Goal: Entertainment & Leisure: Consume media (video, audio)

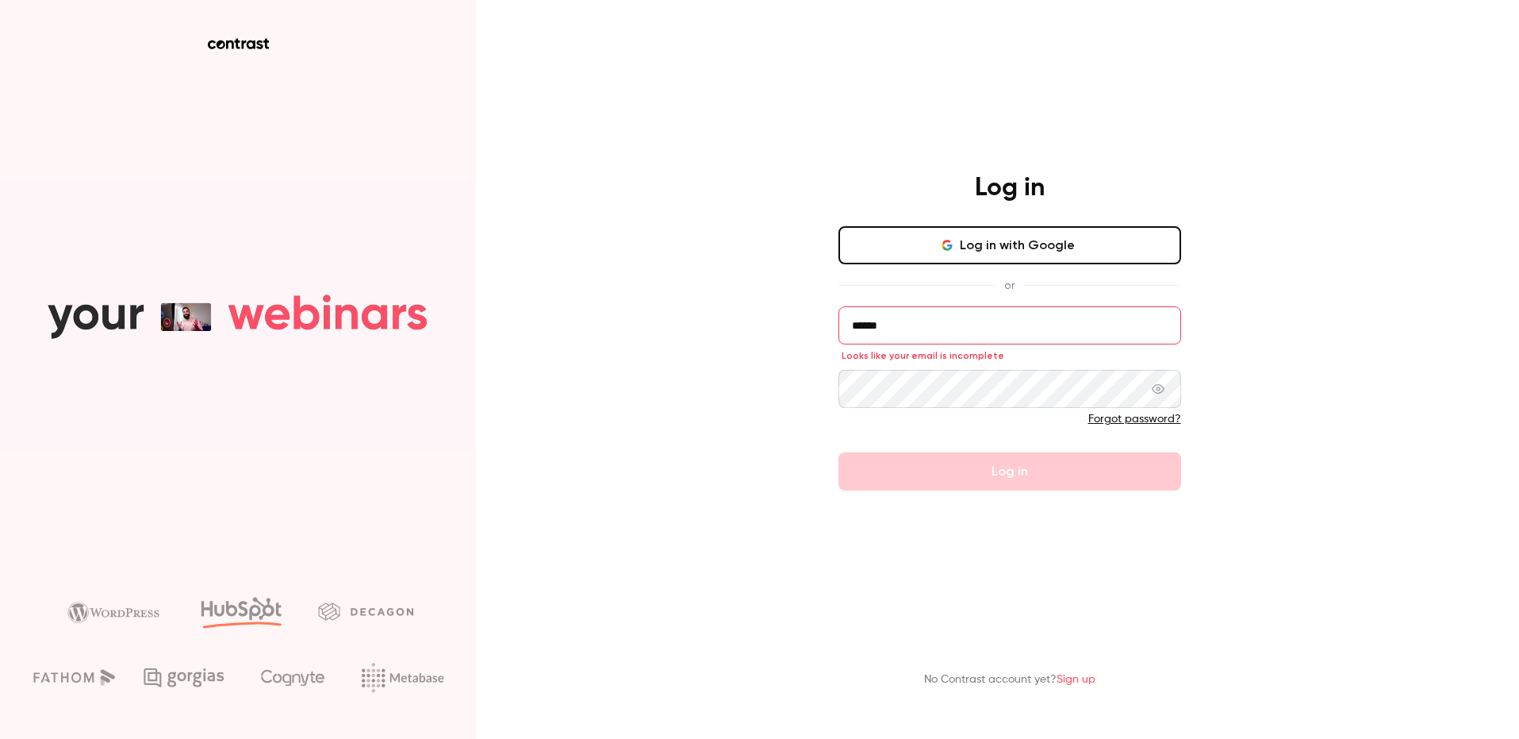
scroll to position [0, 1]
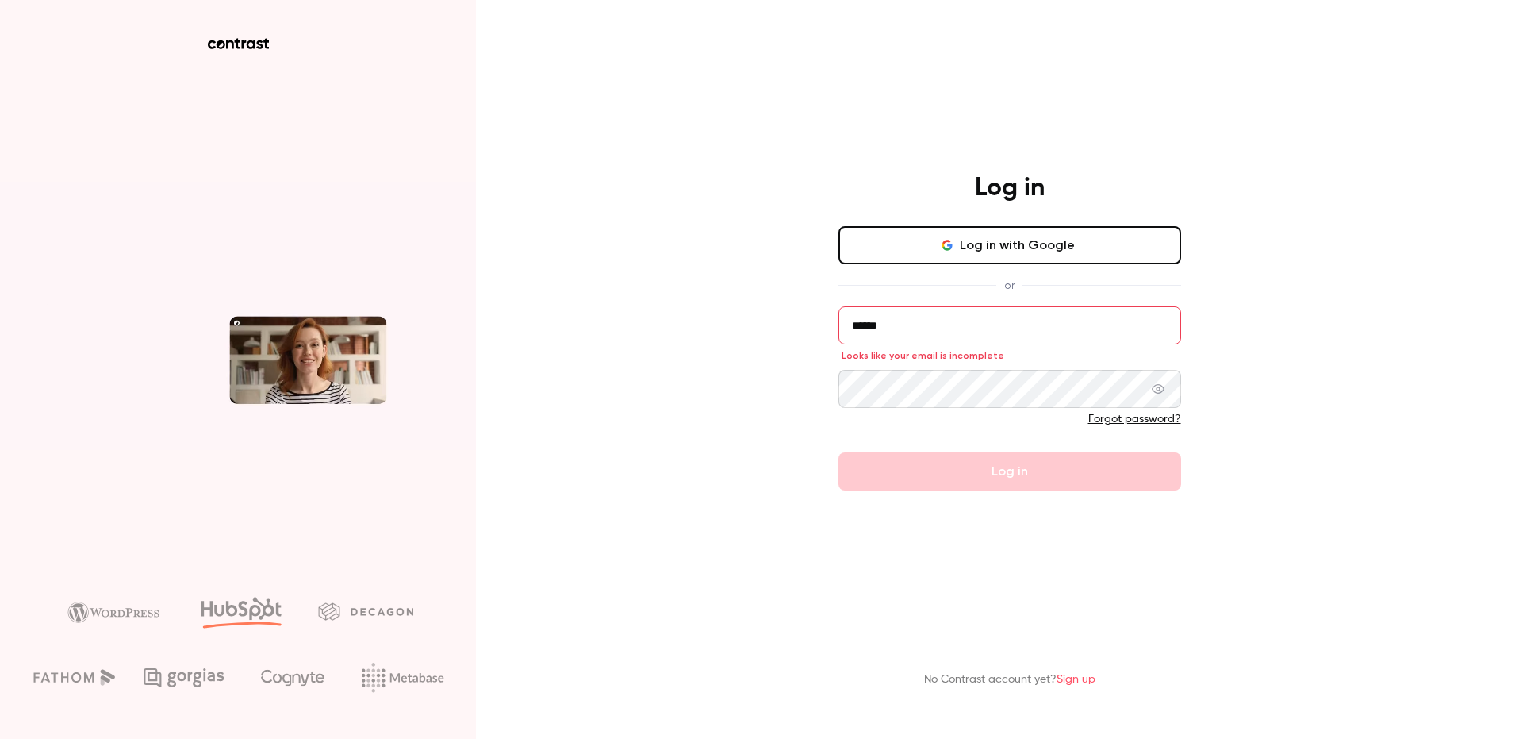
click at [892, 333] on input "******" at bounding box center [1010, 325] width 343 height 38
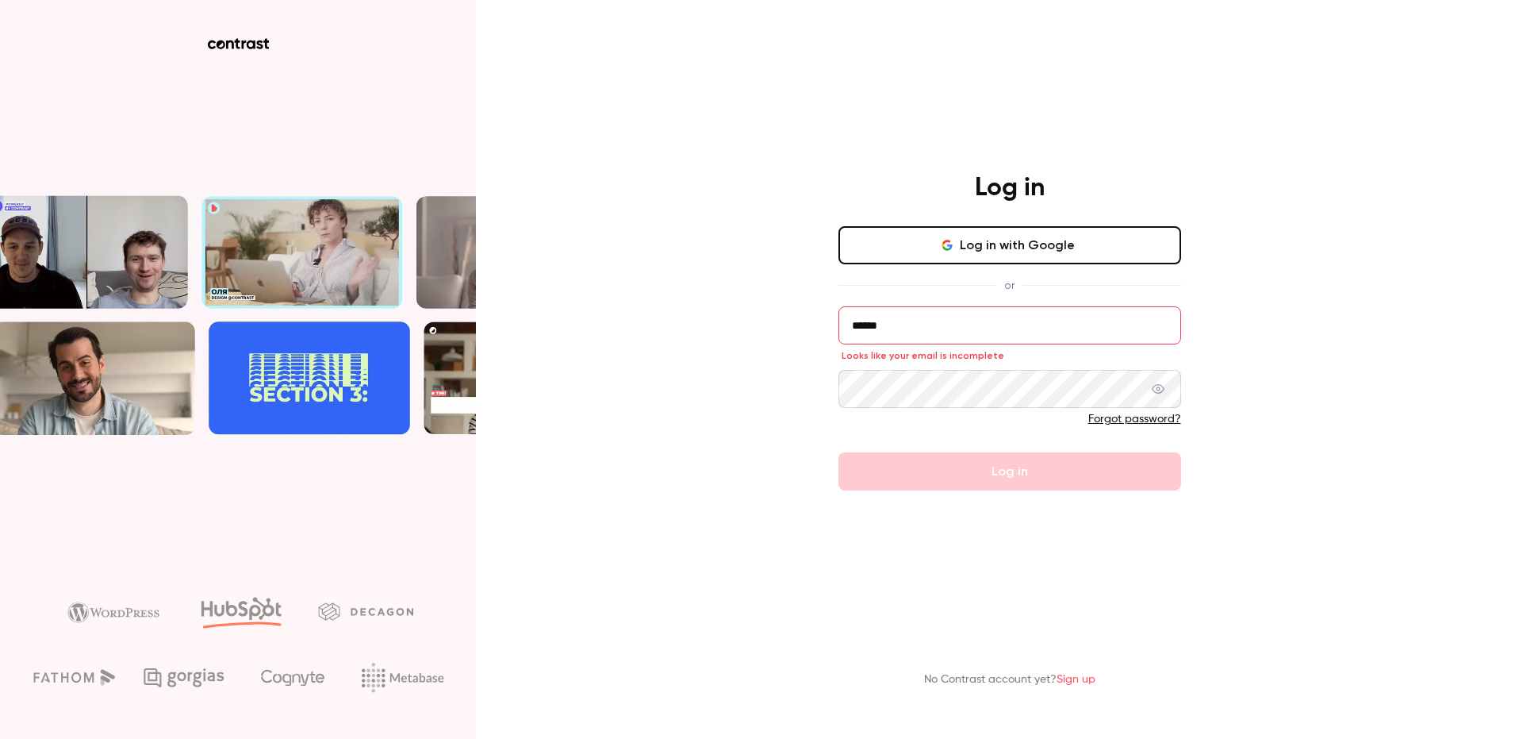
click at [892, 333] on input "******" at bounding box center [1010, 325] width 343 height 38
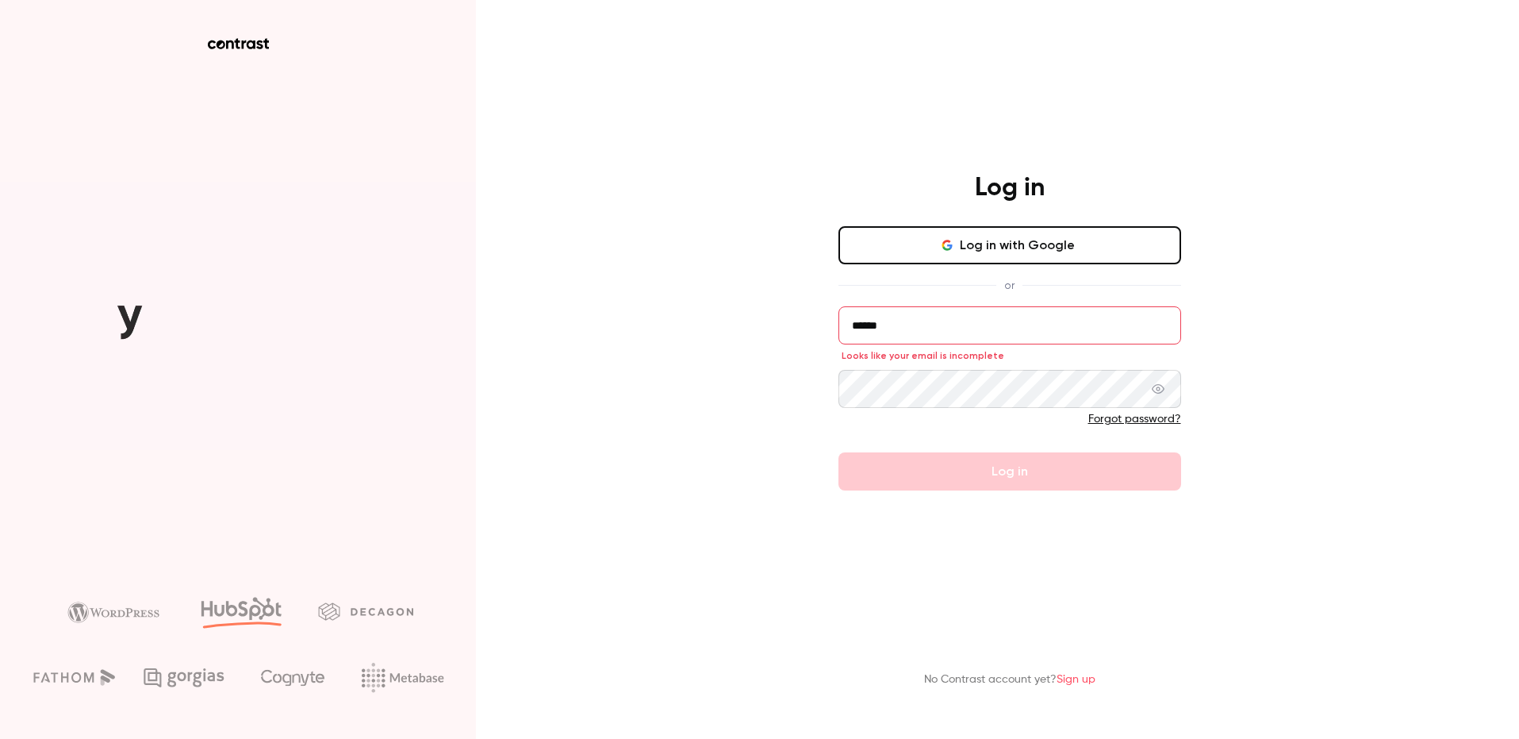
scroll to position [0, 0]
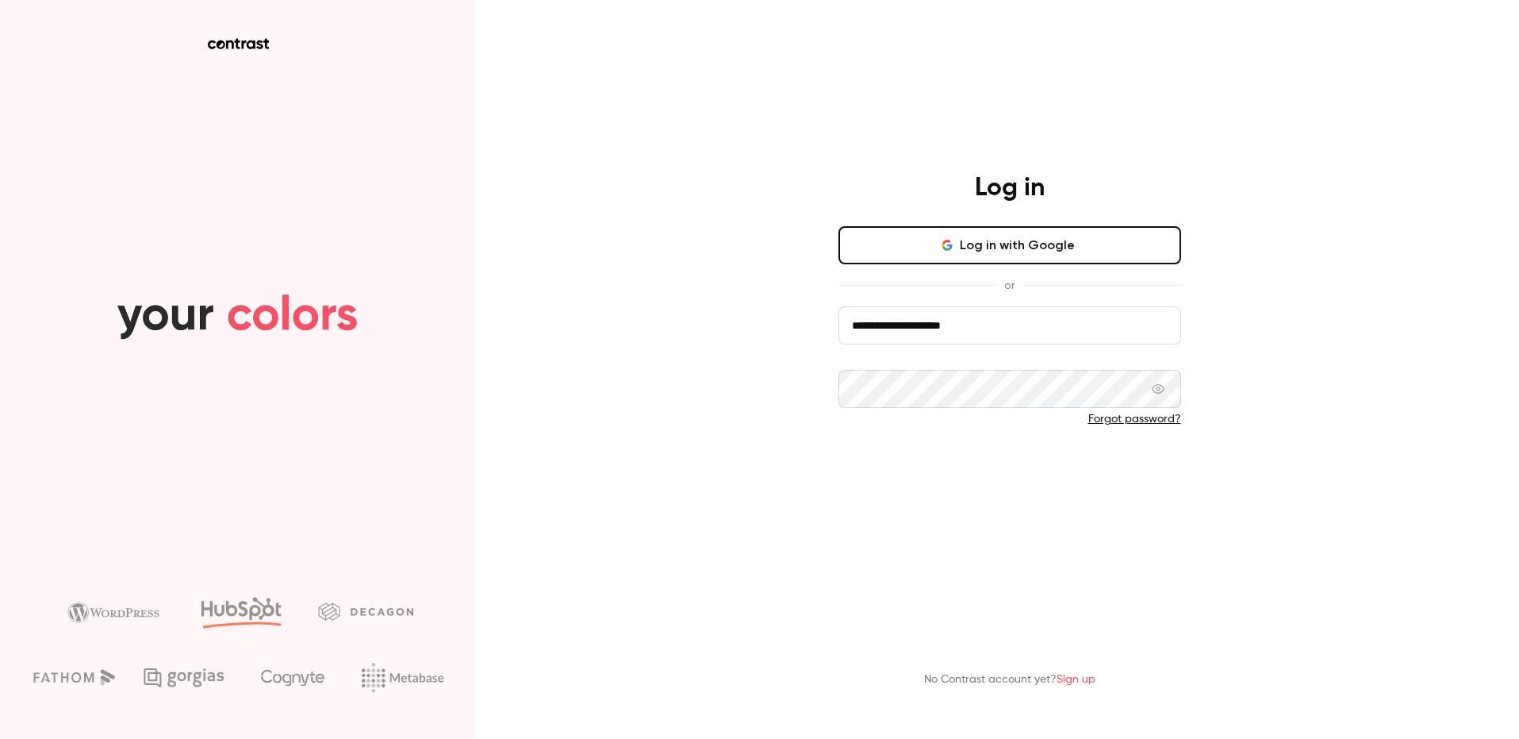
type input "**********"
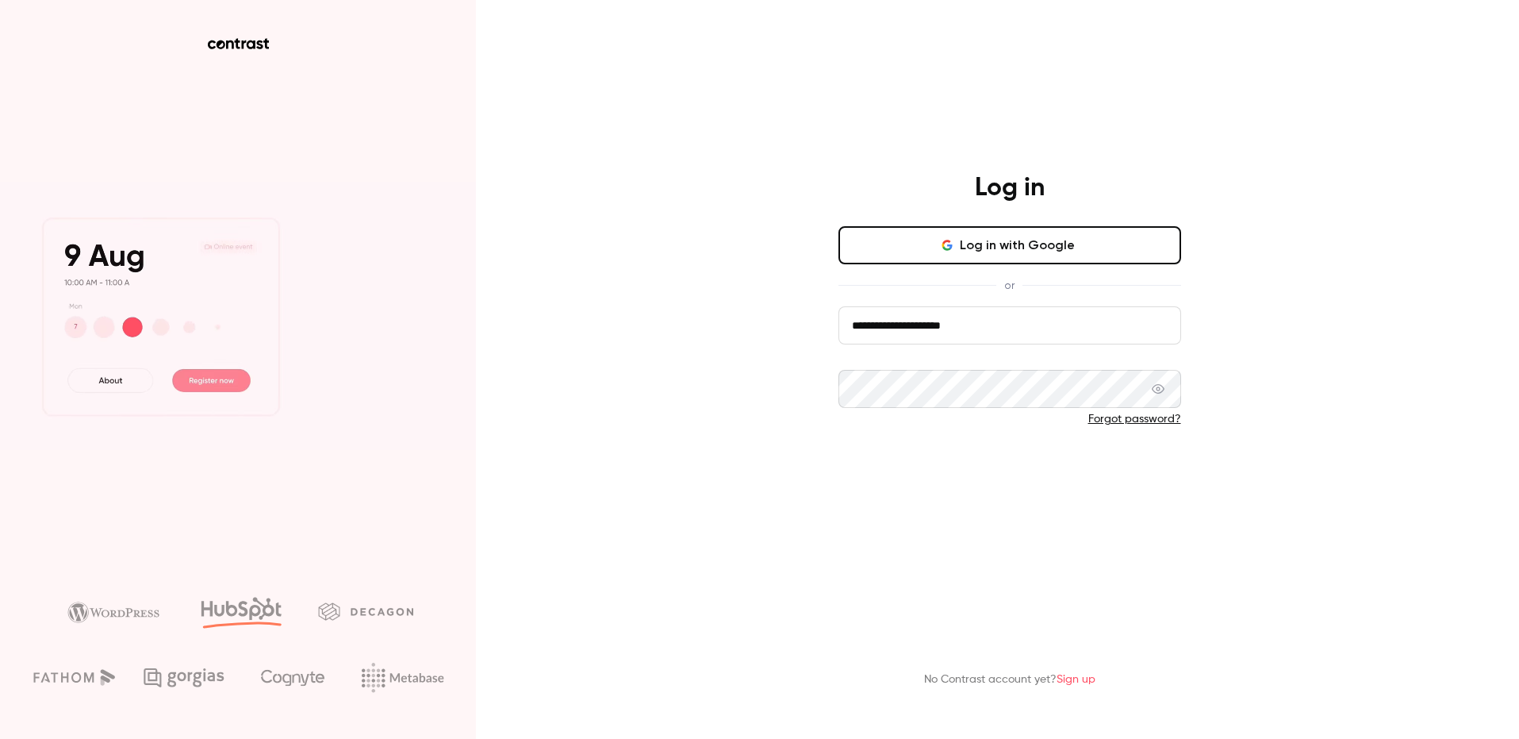
click at [906, 482] on button "Log in" at bounding box center [1010, 471] width 343 height 38
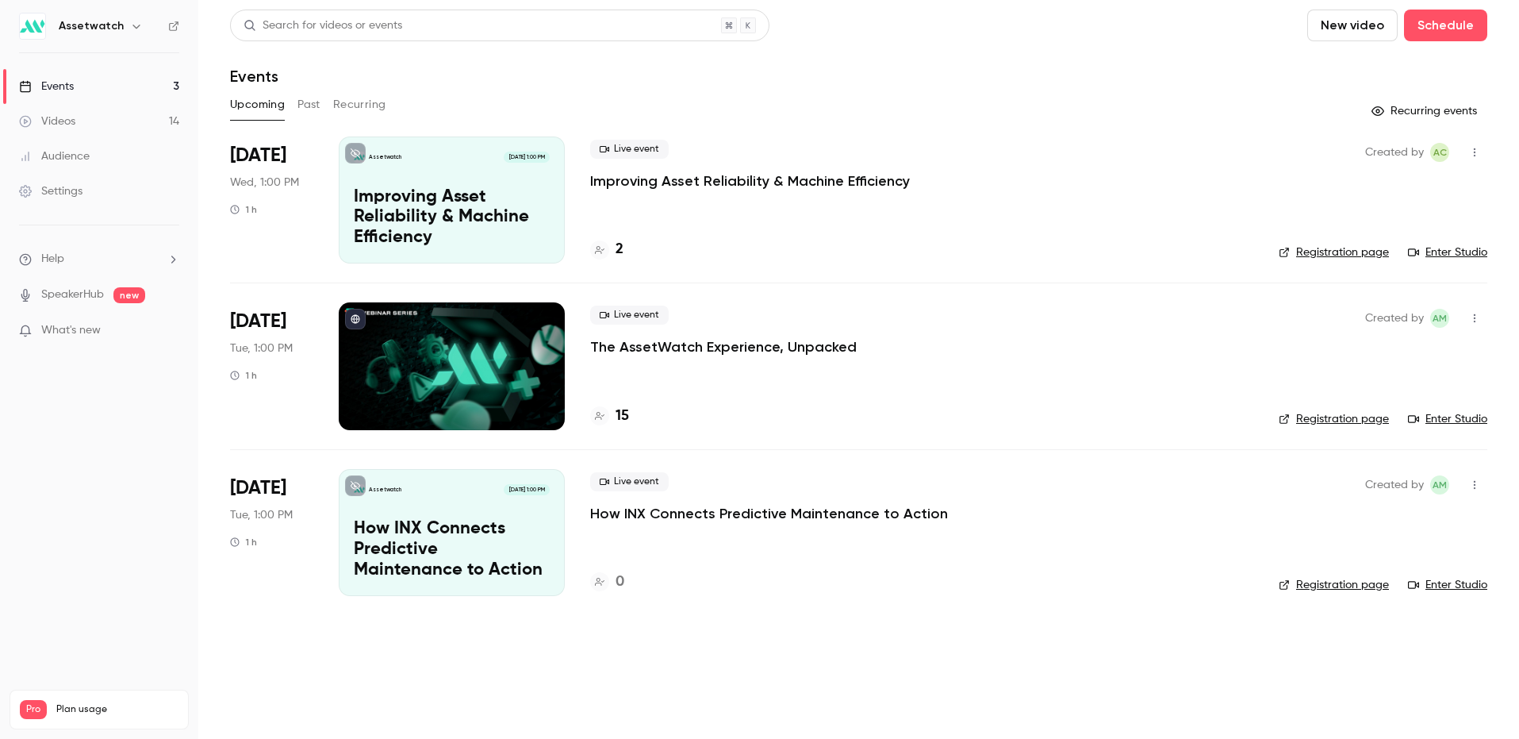
click at [42, 113] on link "Videos 14" at bounding box center [99, 121] width 198 height 35
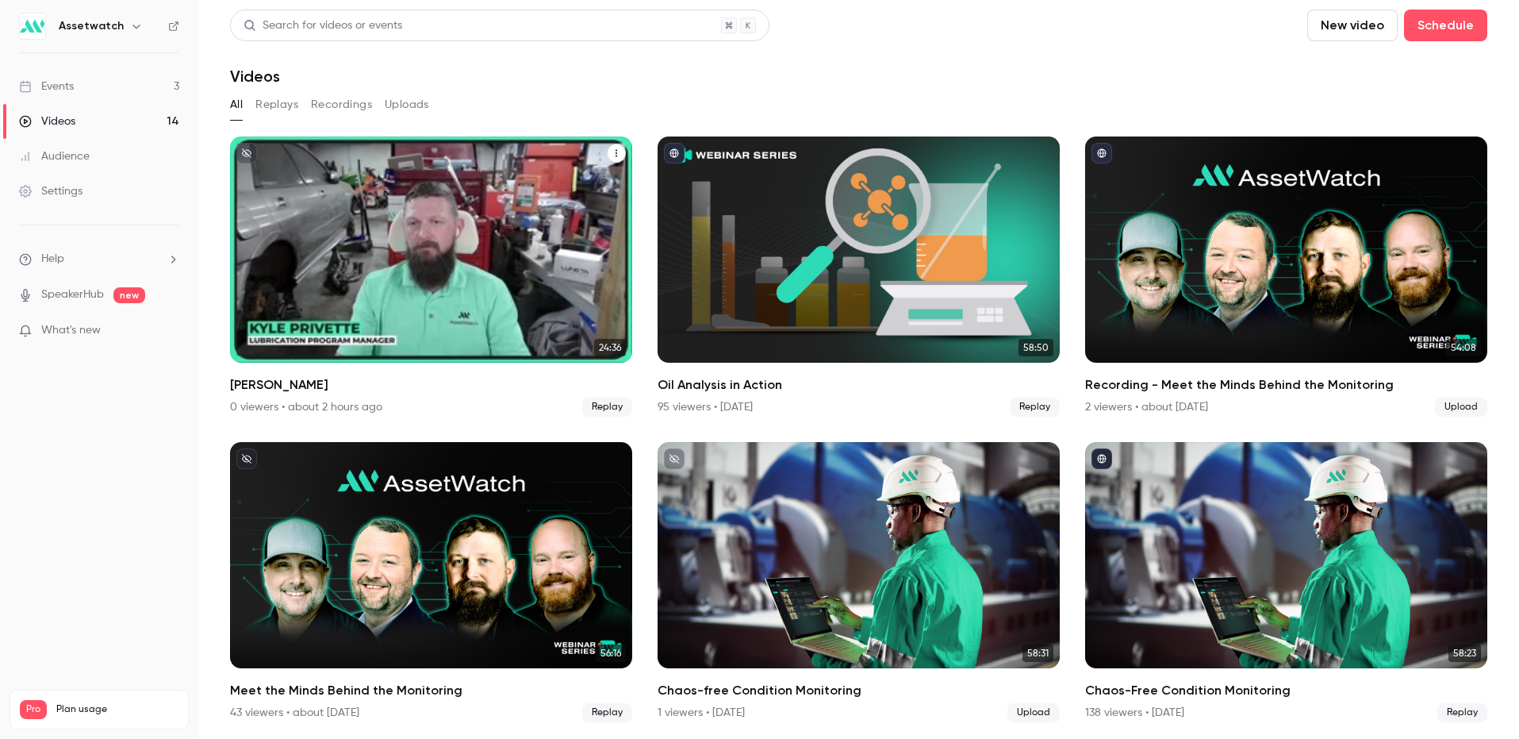
click at [347, 226] on div "Assetwatch [DATE] [PERSON_NAME]" at bounding box center [431, 249] width 402 height 226
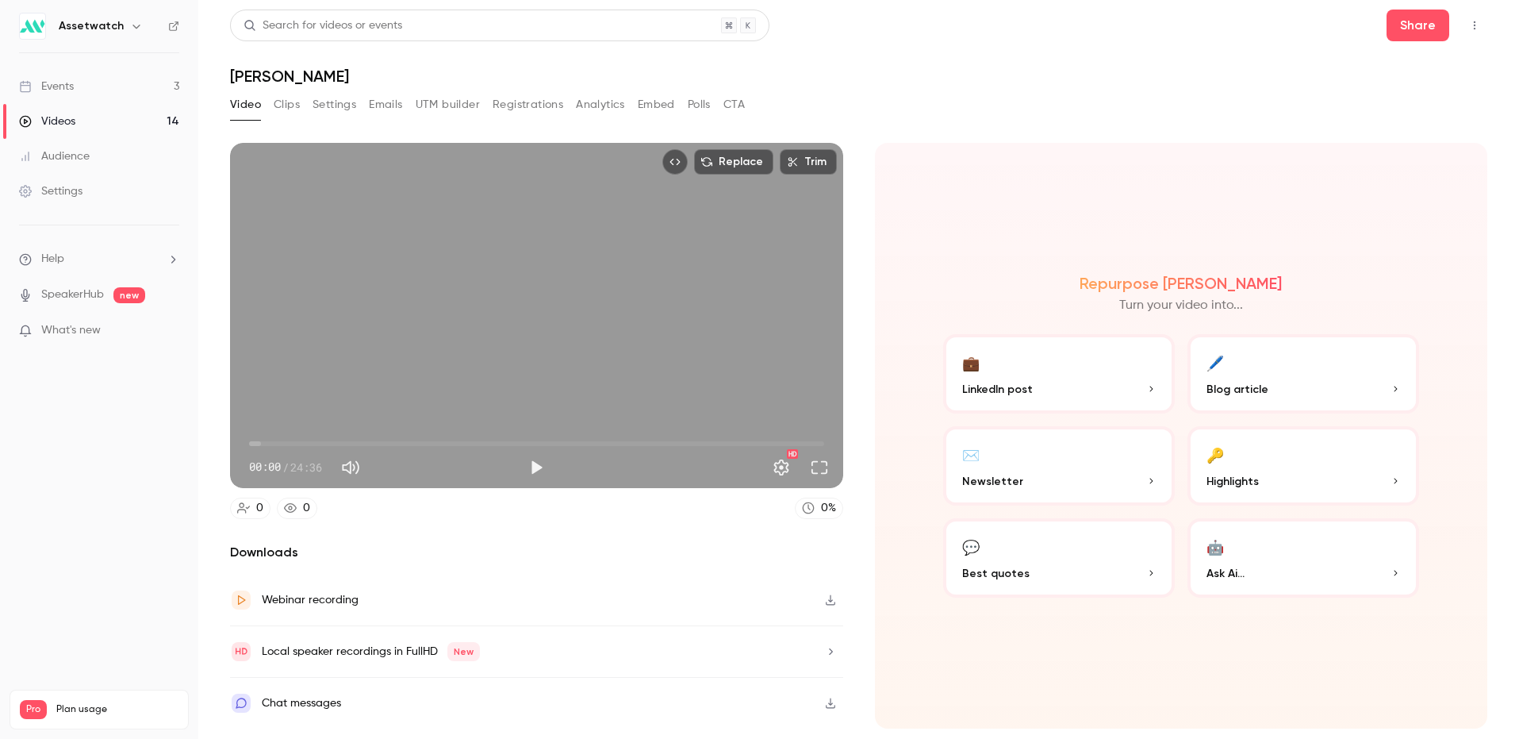
click at [562, 468] on div "HD" at bounding box center [693, 467] width 282 height 25
click at [532, 466] on button "Play" at bounding box center [536, 467] width 32 height 32
click at [285, 438] on span "00:02" at bounding box center [536, 443] width 575 height 25
click at [539, 464] on button "Pause" at bounding box center [536, 467] width 32 height 32
click at [792, 647] on div "Local speaker recordings in FullHD New" at bounding box center [536, 652] width 613 height 52
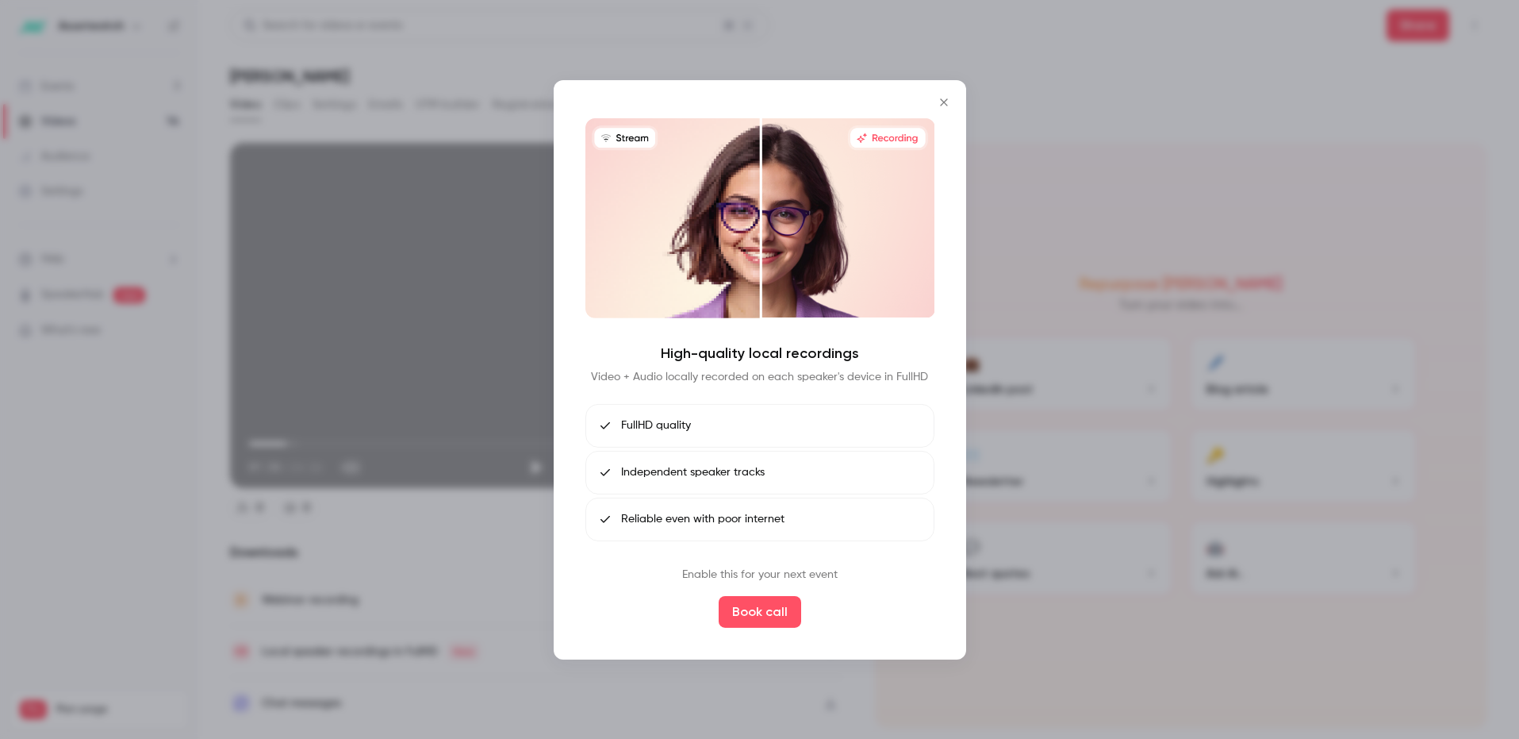
click at [942, 103] on icon "Close" at bounding box center [943, 101] width 7 height 7
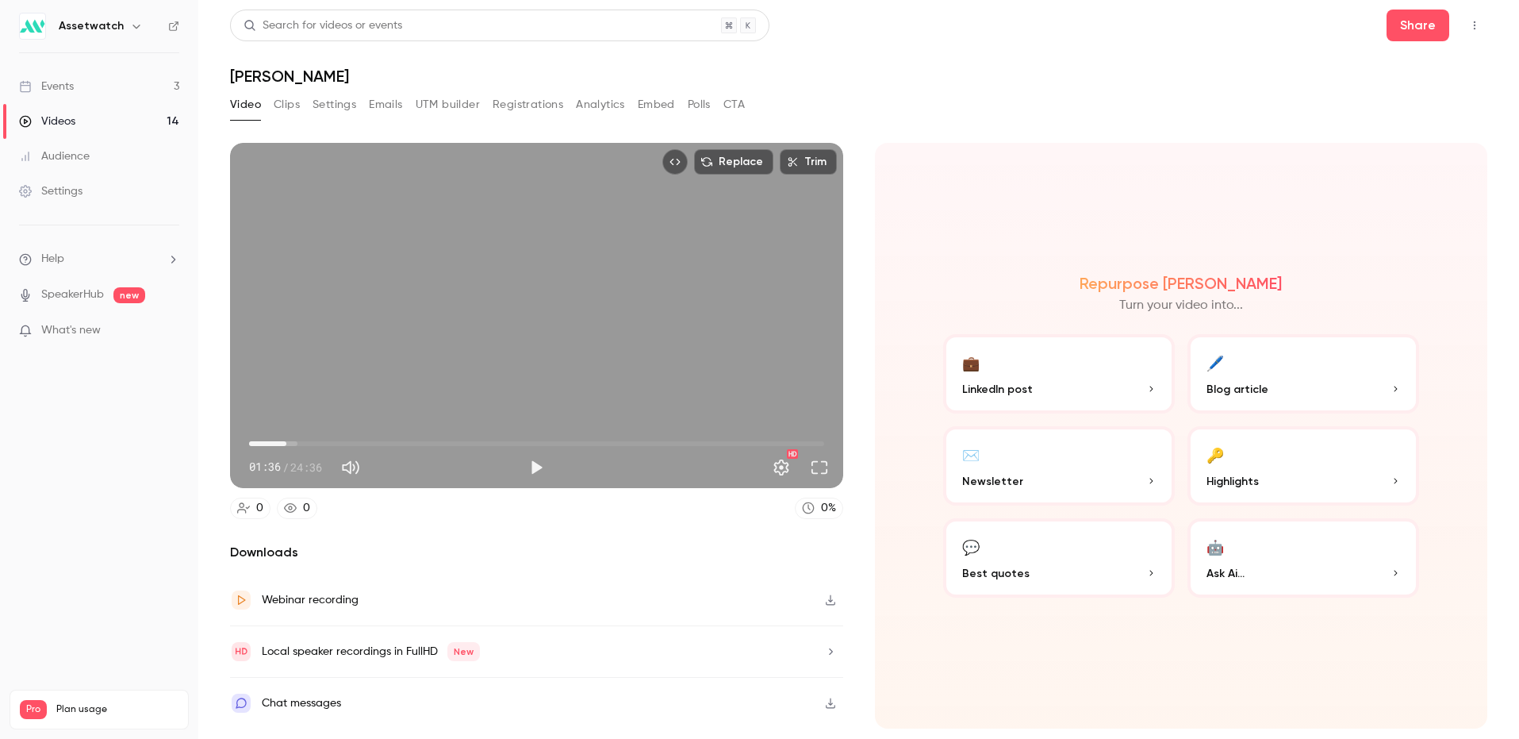
scroll to position [4, 0]
click at [832, 597] on icon "button" at bounding box center [830, 599] width 13 height 11
click at [716, 86] on div "Search for videos or events Share [PERSON_NAME] Video Clips Settings Emails UTM…" at bounding box center [858, 370] width 1257 height 720
click at [373, 341] on div "Replace Trim 01:36 01:36 / 24:36 HD" at bounding box center [536, 315] width 613 height 345
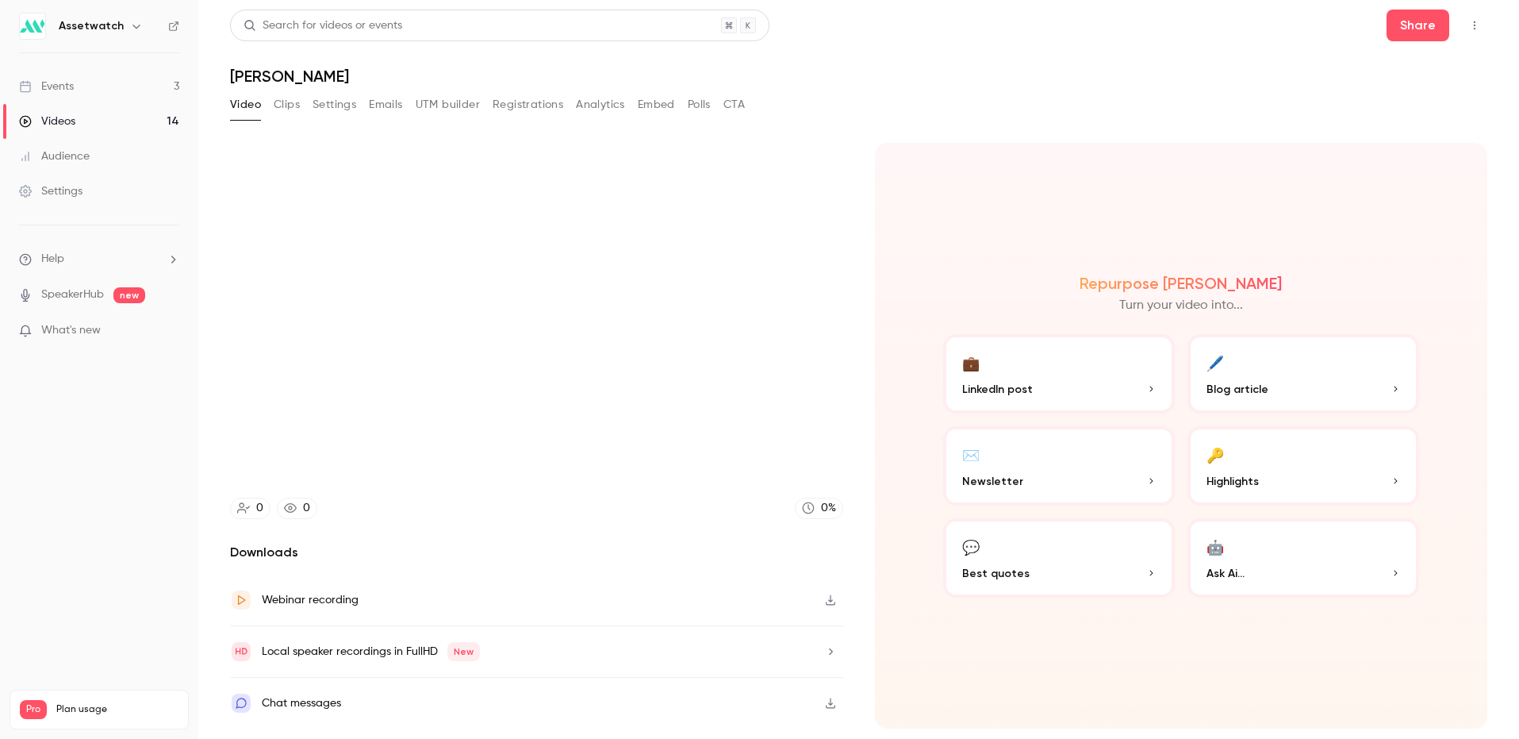
type input "*****"
click at [121, 124] on link "Videos 14" at bounding box center [99, 121] width 198 height 35
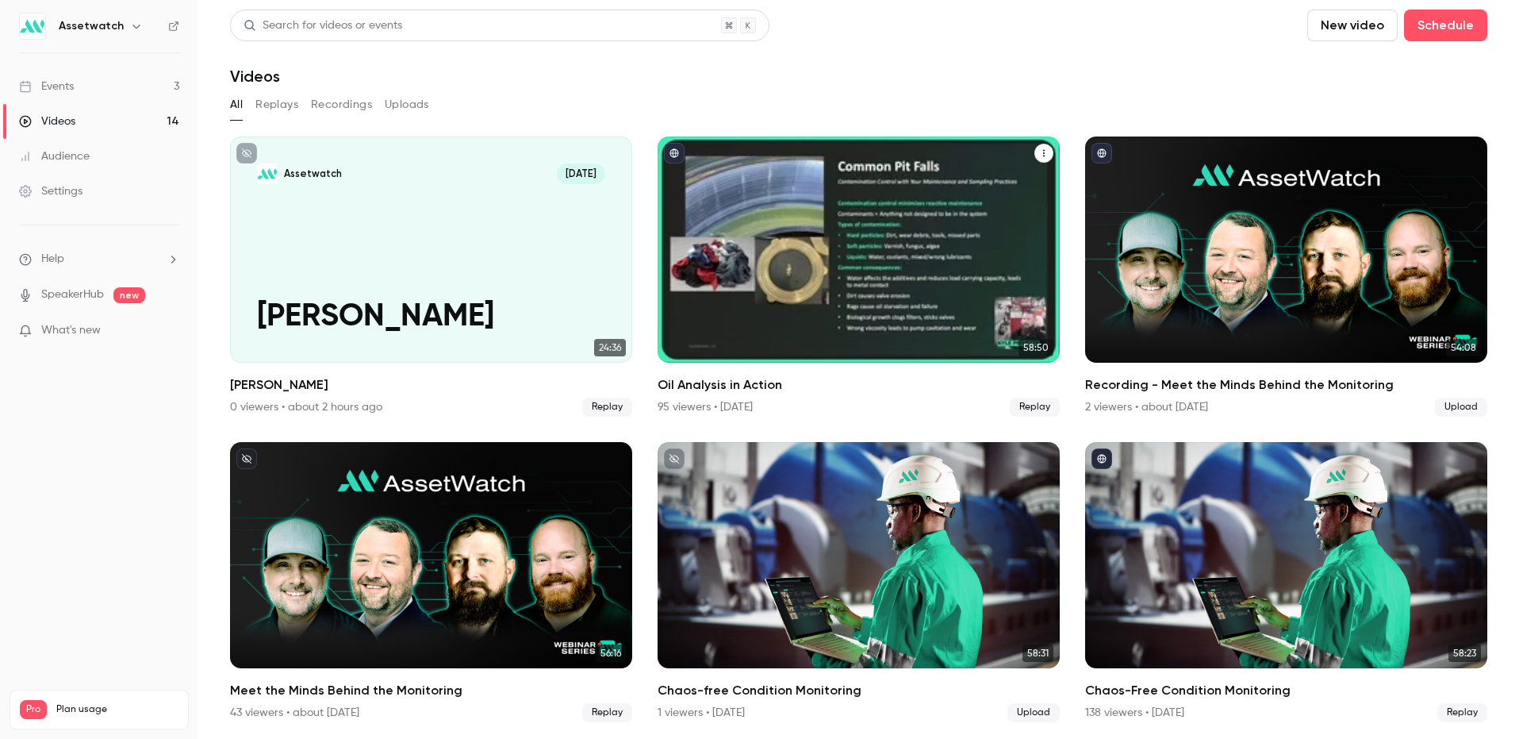
click at [752, 240] on div "Oil Analysis in Action" at bounding box center [859, 249] width 402 height 226
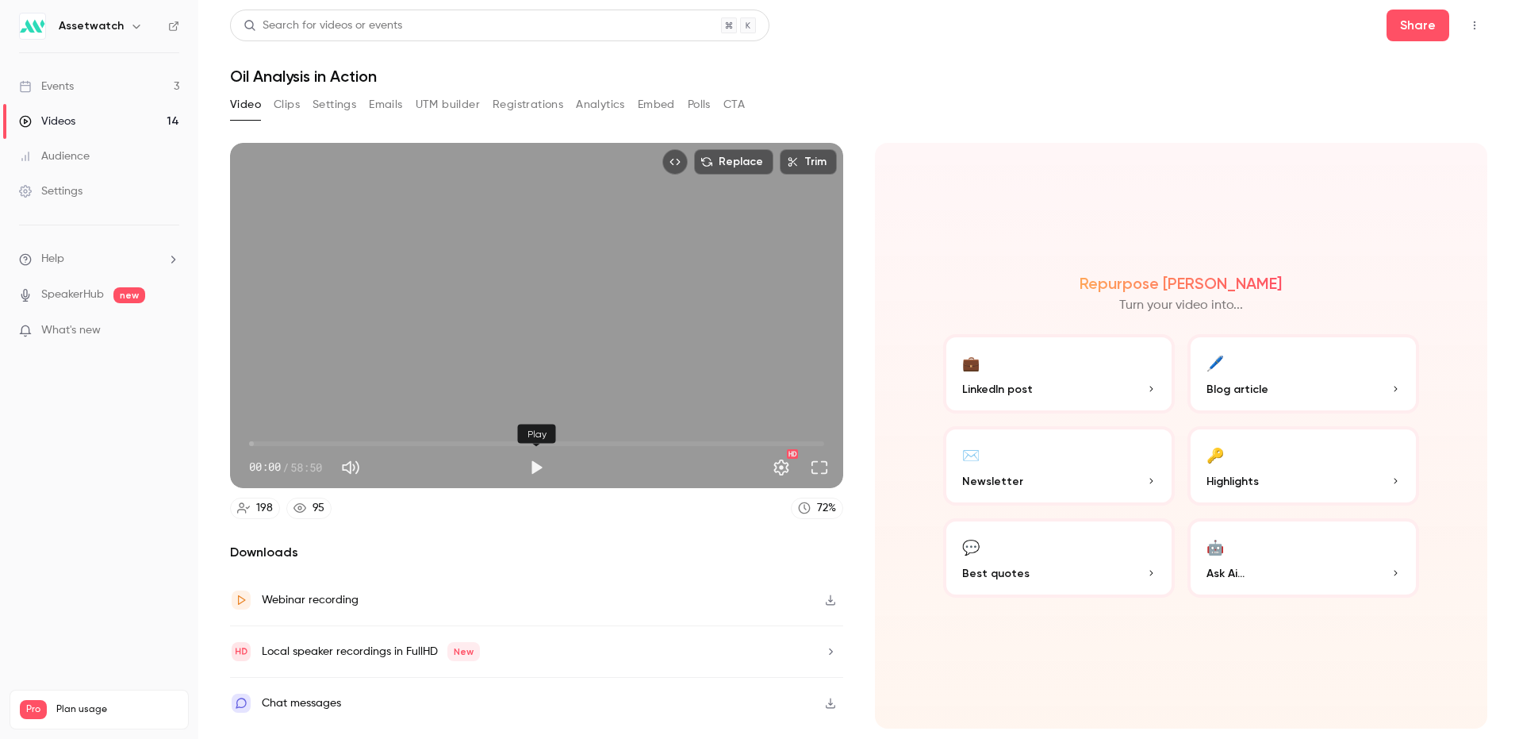
click at [536, 462] on button "Play" at bounding box center [536, 467] width 32 height 32
click at [261, 439] on span "00:04" at bounding box center [536, 443] width 575 height 25
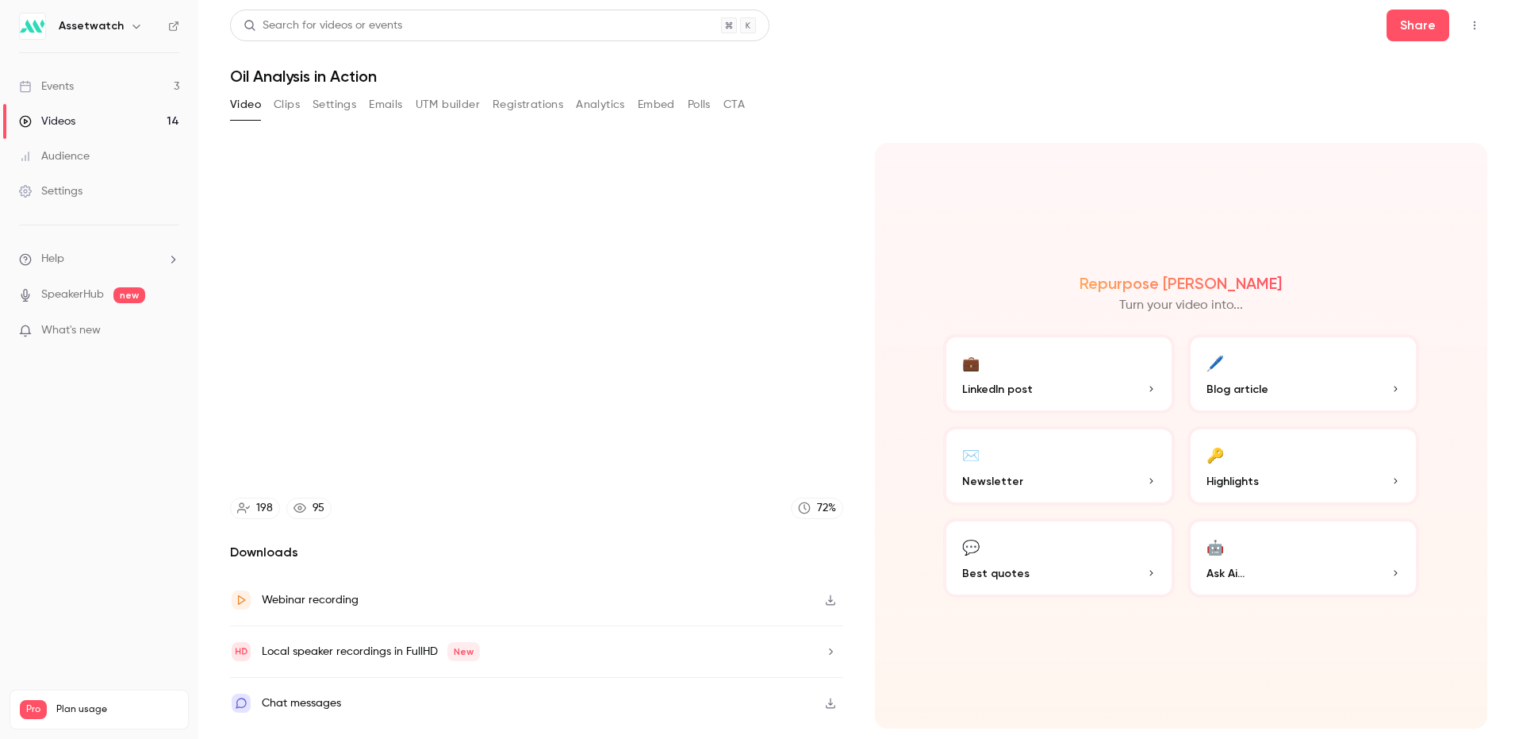
click at [102, 330] on p "What's new" at bounding box center [86, 330] width 135 height 17
click at [1184, 97] on div at bounding box center [759, 369] width 1519 height 739
type input "*****"
click at [594, 104] on button "Analytics" at bounding box center [600, 104] width 49 height 25
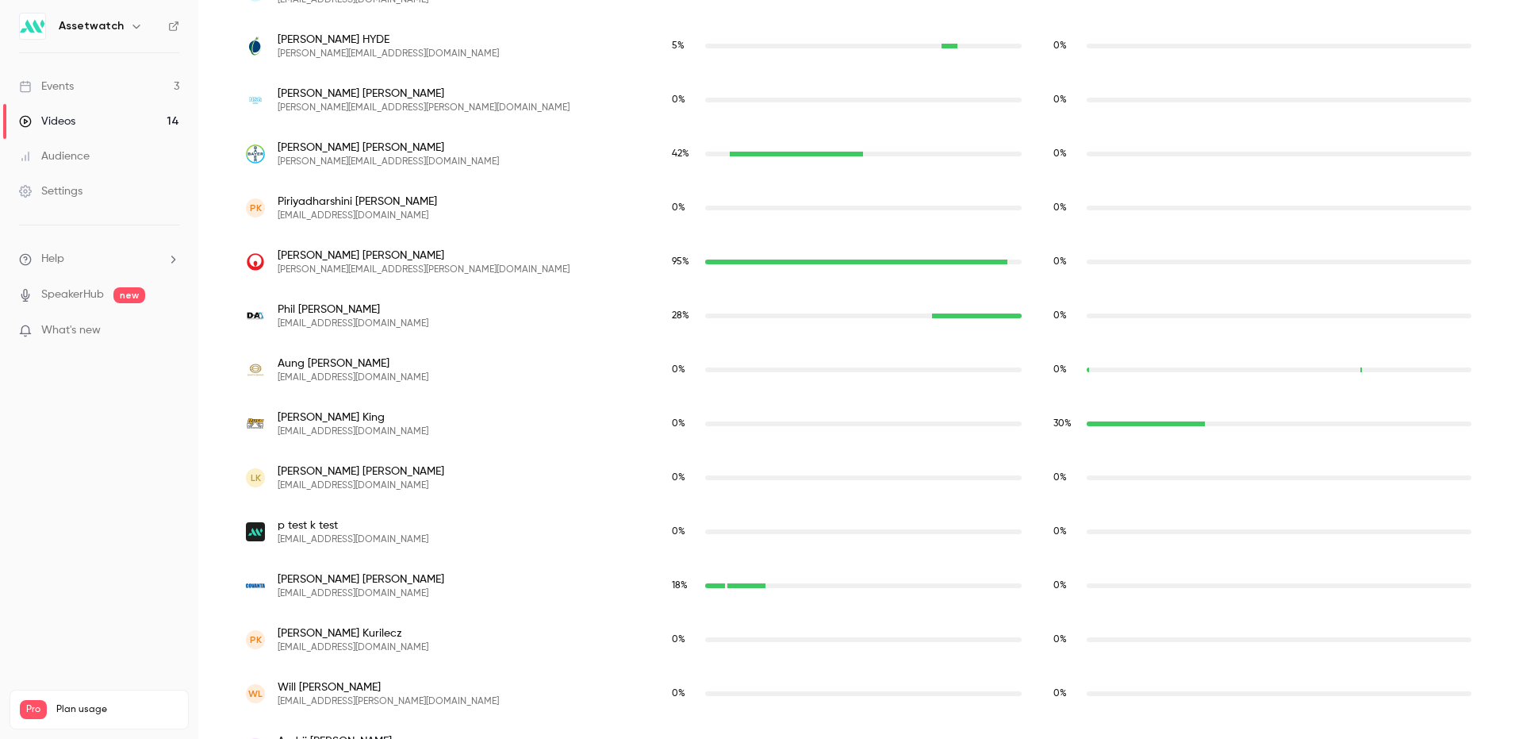
scroll to position [5743, 0]
